Goal: Task Accomplishment & Management: Manage account settings

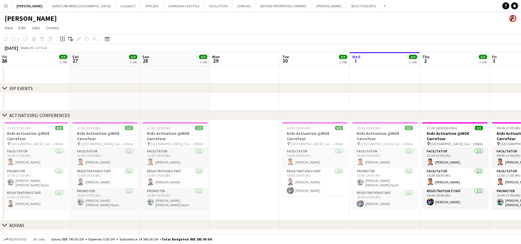
scroll to position [0, 185]
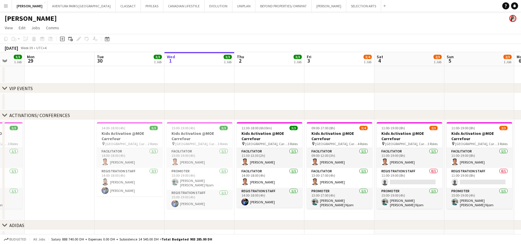
click at [381, 6] on div "Add" at bounding box center [384, 6] width 7 height 12
click at [383, 6] on app-icon "Add" at bounding box center [384, 6] width 2 height 2
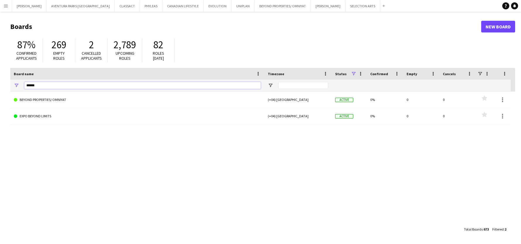
drag, startPoint x: 50, startPoint y: 83, endPoint x: 20, endPoint y: 82, distance: 30.7
click at [20, 83] on div "******" at bounding box center [137, 86] width 254 height 12
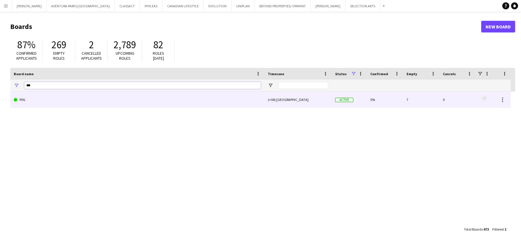
type input "***"
click at [34, 101] on link "PIXL" at bounding box center [137, 100] width 247 height 16
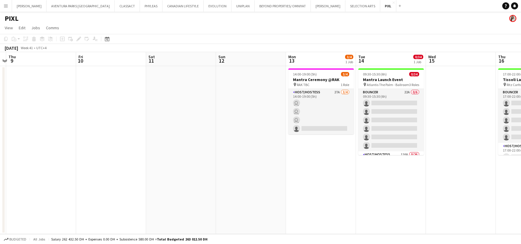
scroll to position [0, 204]
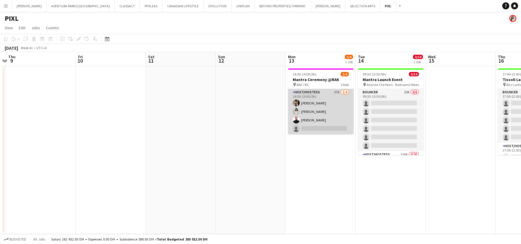
click at [320, 128] on app-card-role "Host/Hostess 27A [DATE] 14:00-19:00 (5h) Dunia [PERSON_NAME] [PERSON_NAME] sing…" at bounding box center [321, 111] width 66 height 45
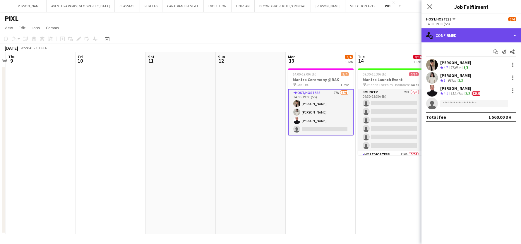
click at [453, 39] on div "single-neutral-actions-check-2 Confirmed" at bounding box center [470, 35] width 99 height 14
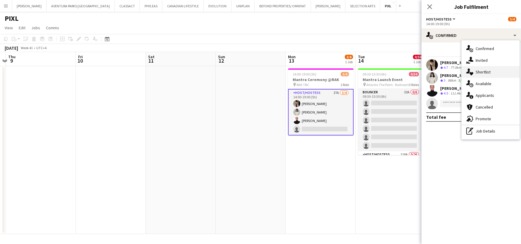
click at [480, 72] on span "Shortlist" at bounding box center [482, 71] width 15 height 5
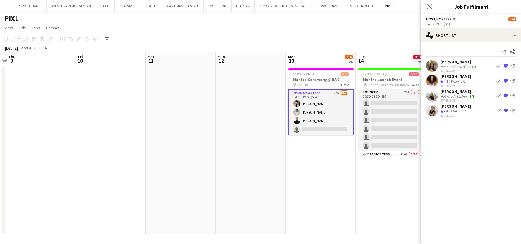
click at [330, 127] on app-card-role "Host/Hostess 27A [DATE] 14:00-19:00 (5h) Dunia [PERSON_NAME] [PERSON_NAME] sing…" at bounding box center [321, 112] width 66 height 47
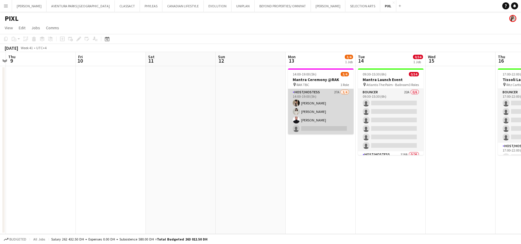
click at [326, 128] on app-card-role "Host/Hostess 27A [DATE] 14:00-19:00 (5h) Dunia [PERSON_NAME] [PERSON_NAME] sing…" at bounding box center [321, 111] width 66 height 45
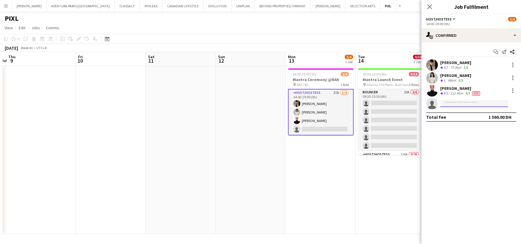
click at [454, 102] on input at bounding box center [474, 103] width 68 height 7
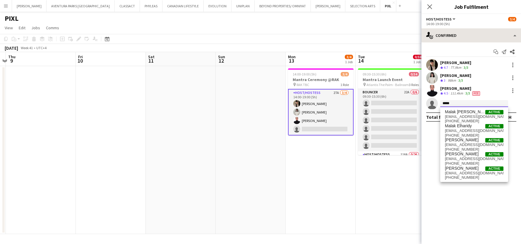
type input "*****"
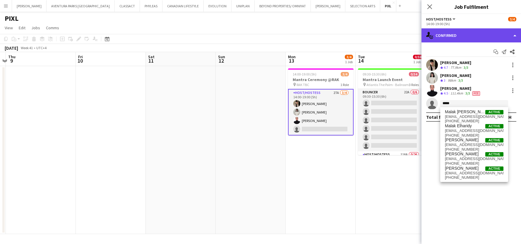
click at [459, 35] on div "single-neutral-actions-check-2 Confirmed" at bounding box center [470, 35] width 99 height 14
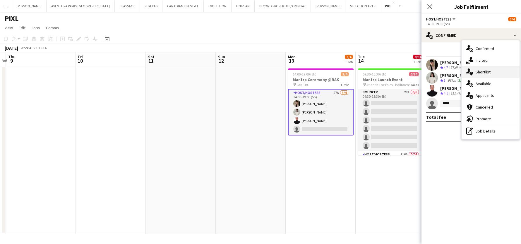
click at [476, 72] on span "Shortlist" at bounding box center [482, 71] width 15 height 5
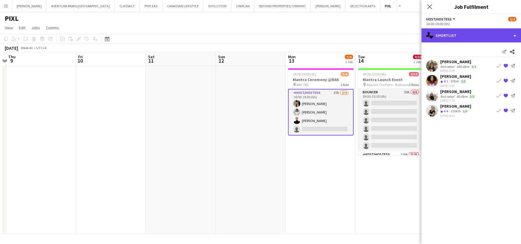
click at [461, 33] on div "single-neutral-actions-heart Shortlist" at bounding box center [470, 35] width 99 height 14
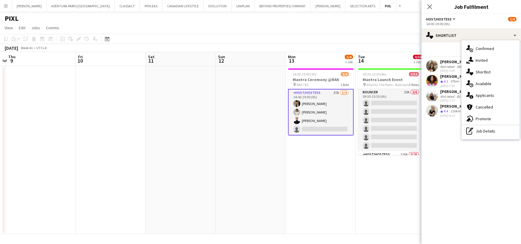
click at [323, 128] on app-card-role "Host/Hostess 27A [DATE] 14:00-19:00 (5h) Dunia [PERSON_NAME] [PERSON_NAME] sing…" at bounding box center [321, 112] width 66 height 47
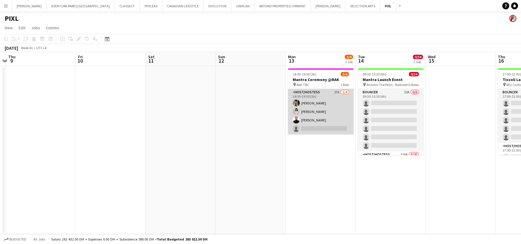
click at [323, 128] on app-card-role "Host/Hostess 27A [DATE] 14:00-19:00 (5h) Dunia [PERSON_NAME] [PERSON_NAME] sing…" at bounding box center [321, 111] width 66 height 45
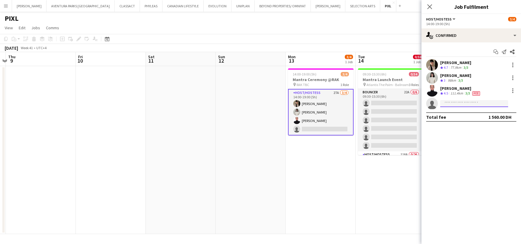
click at [447, 104] on input at bounding box center [474, 103] width 68 height 7
type input "**********"
click at [467, 116] on span "[EMAIL_ADDRESS][DOMAIN_NAME]" at bounding box center [474, 116] width 59 height 5
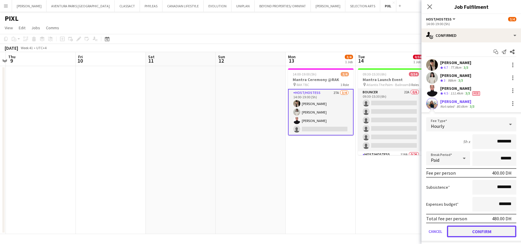
click at [475, 229] on button "Confirm" at bounding box center [481, 232] width 69 height 12
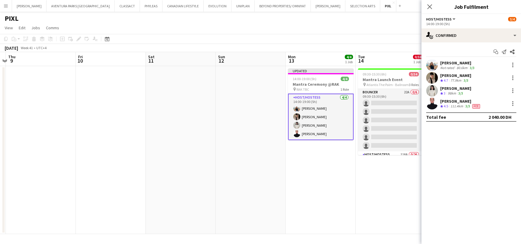
click at [380, 183] on app-date-cell "09:30-15:30 (6h) 0/34 Mantra Launch Event pin Atlantis The Palm - Ballroom 3 Ro…" at bounding box center [390, 150] width 70 height 168
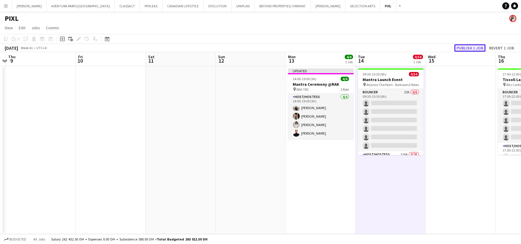
click at [471, 45] on button "Publish 1 job" at bounding box center [469, 48] width 31 height 8
